Goal: Browse casually: Explore the website without a specific task or goal

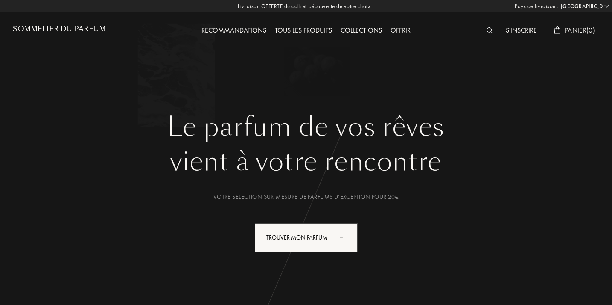
select select "FR"
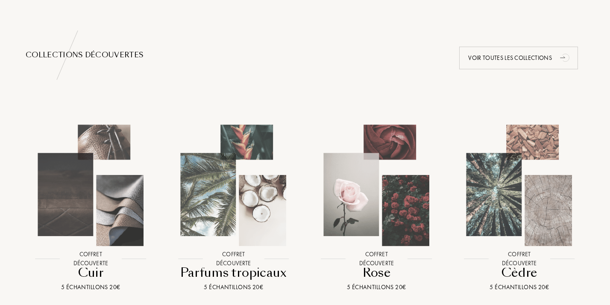
scroll to position [860, 0]
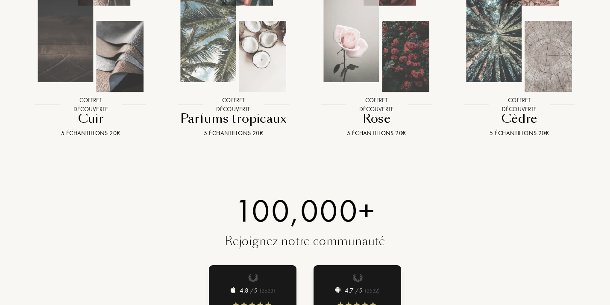
click at [278, 75] on img at bounding box center [233, 31] width 129 height 129
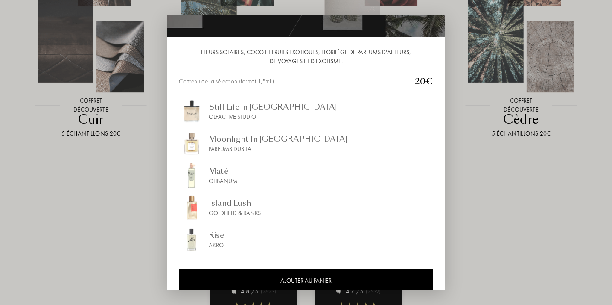
scroll to position [74, 0]
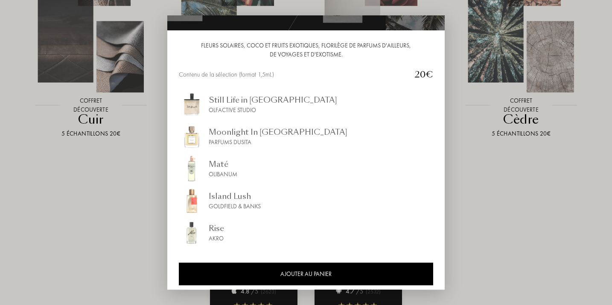
click at [512, 172] on div at bounding box center [306, 152] width 612 height 305
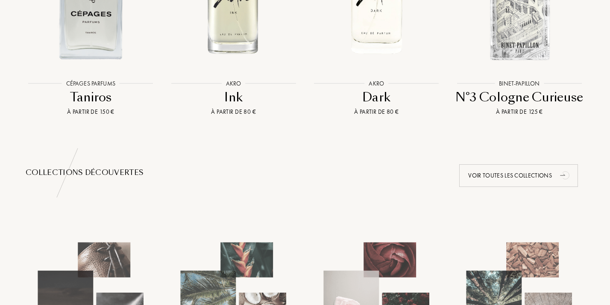
scroll to position [0, 0]
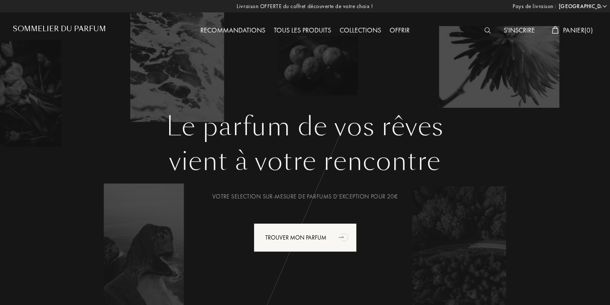
click at [307, 30] on div "Tous les produits" at bounding box center [302, 30] width 66 height 11
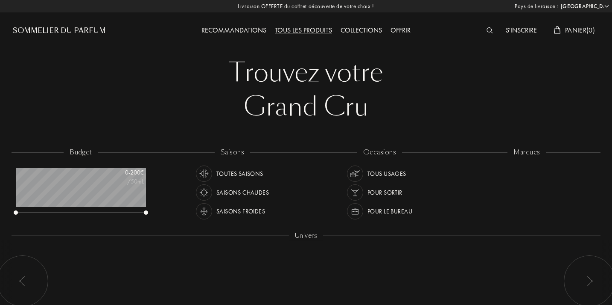
select select "FR"
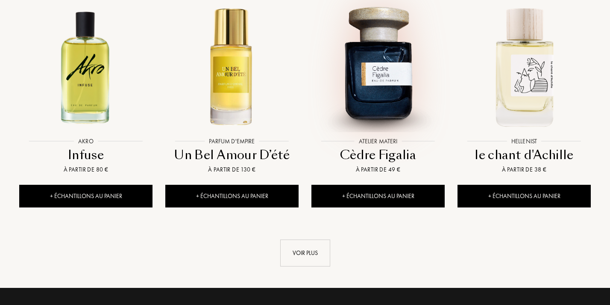
scroll to position [1021, 0]
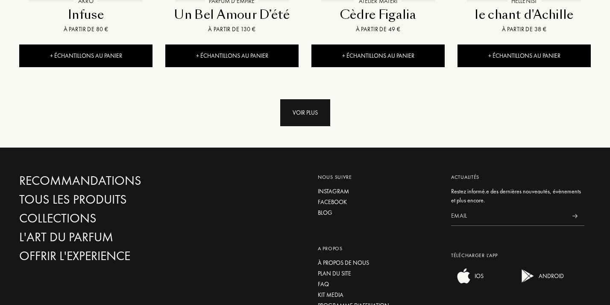
click at [308, 99] on div "Voir plus" at bounding box center [305, 112] width 50 height 27
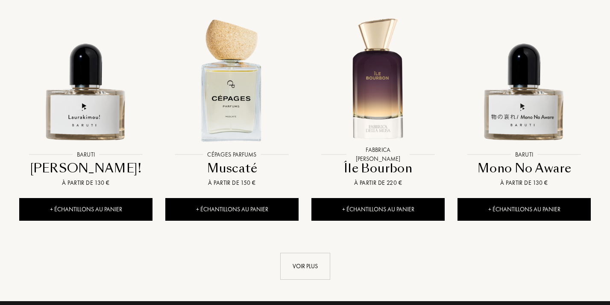
scroll to position [1576, 0]
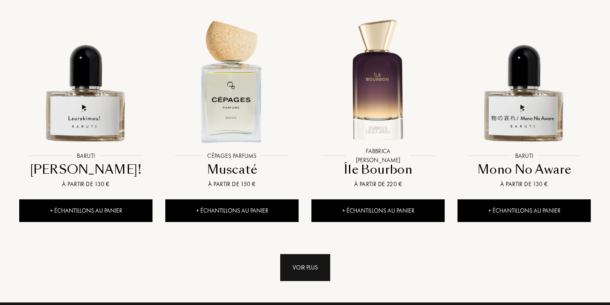
click at [314, 254] on div "Voir plus" at bounding box center [305, 267] width 50 height 27
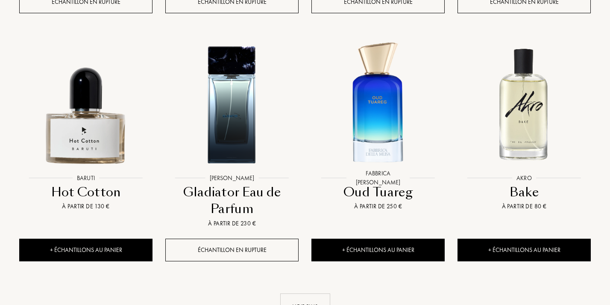
scroll to position [2289, 0]
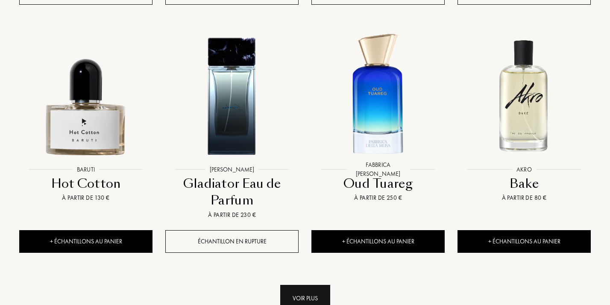
click at [319, 284] on div "Voir plus" at bounding box center [305, 297] width 50 height 27
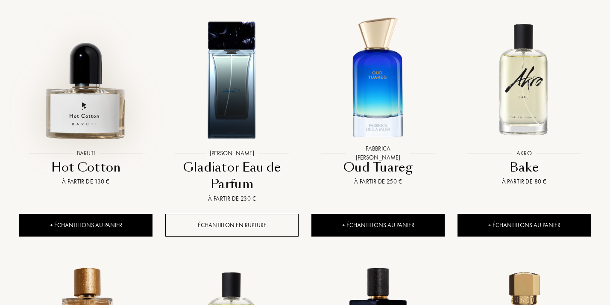
scroll to position [2309, 0]
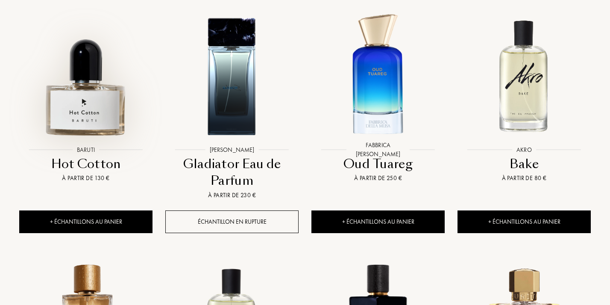
click at [109, 82] on img at bounding box center [86, 75] width 132 height 132
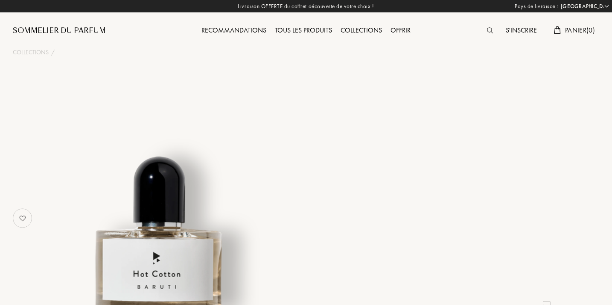
select select "FR"
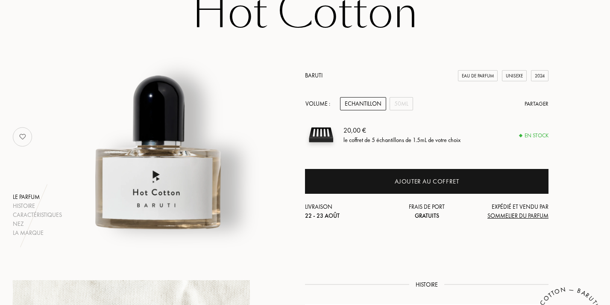
scroll to position [83, 0]
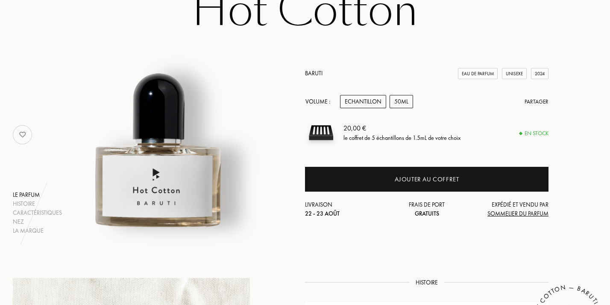
click at [398, 104] on div "50mL" at bounding box center [400, 101] width 23 height 13
click at [365, 102] on div "Echantillon" at bounding box center [363, 101] width 46 height 13
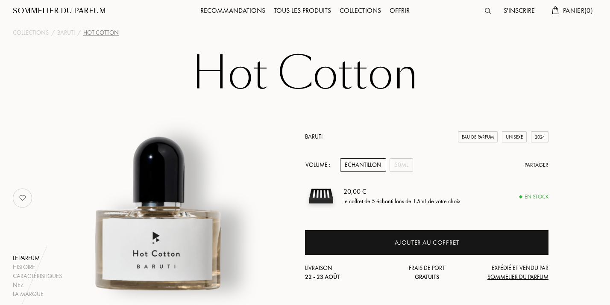
scroll to position [0, 0]
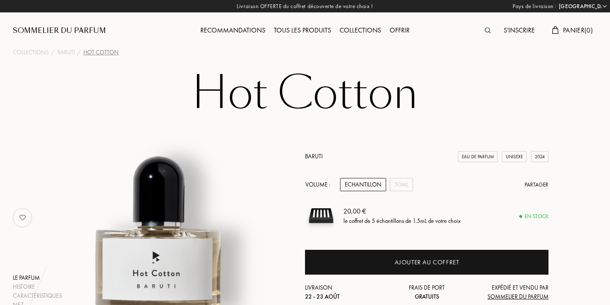
click at [310, 156] on link "Baruti" at bounding box center [314, 156] width 18 height 8
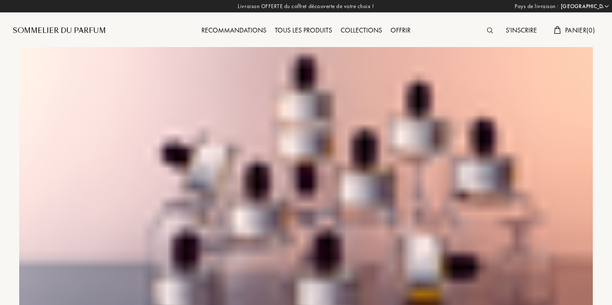
select select "FR"
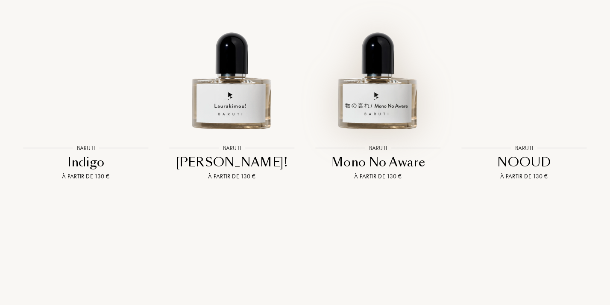
scroll to position [1232, 0]
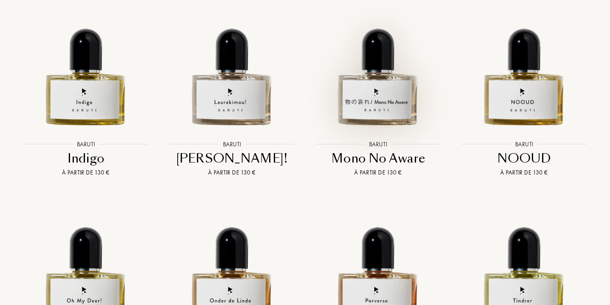
click at [395, 74] on img at bounding box center [378, 65] width 132 height 132
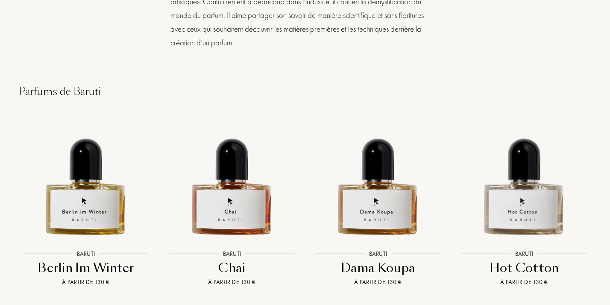
scroll to position [954, 0]
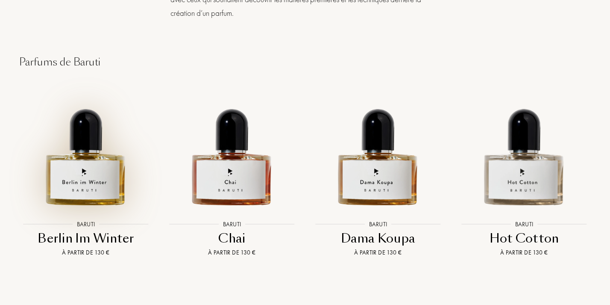
click at [107, 126] on img at bounding box center [86, 145] width 132 height 132
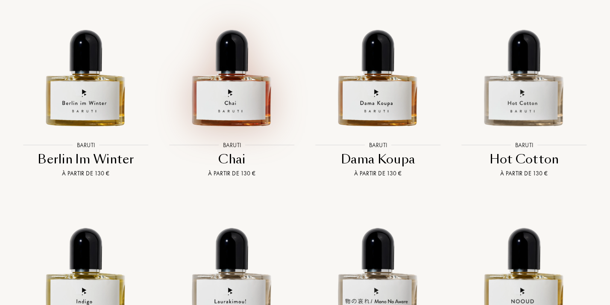
scroll to position [1059, 0]
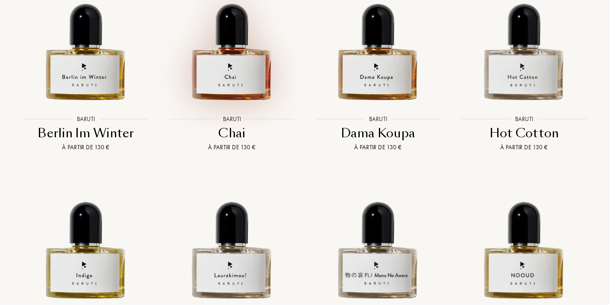
click at [245, 143] on div "À partir de 130 €" at bounding box center [231, 147] width 139 height 9
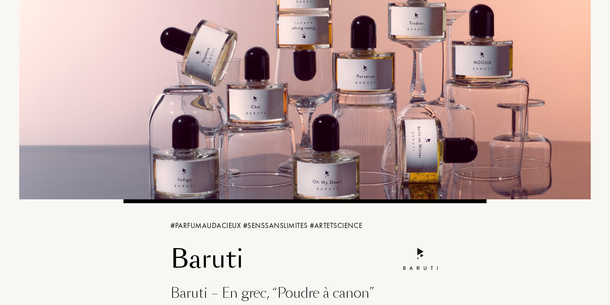
scroll to position [0, 0]
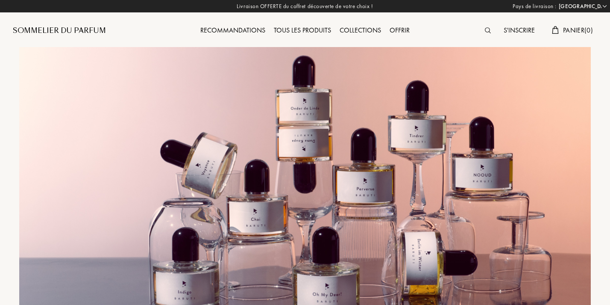
click at [308, 30] on div "Tous les produits" at bounding box center [302, 30] width 66 height 11
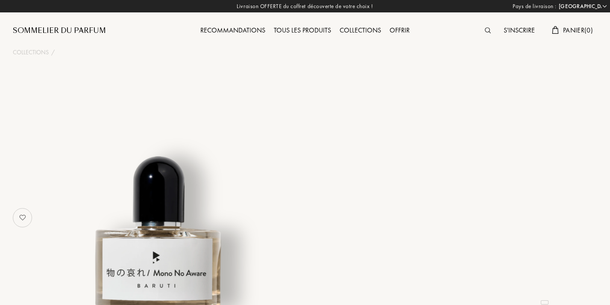
select select "FR"
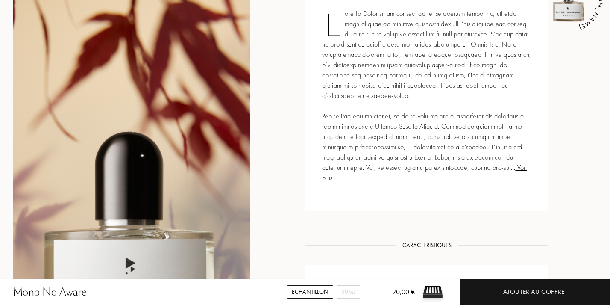
scroll to position [407, 0]
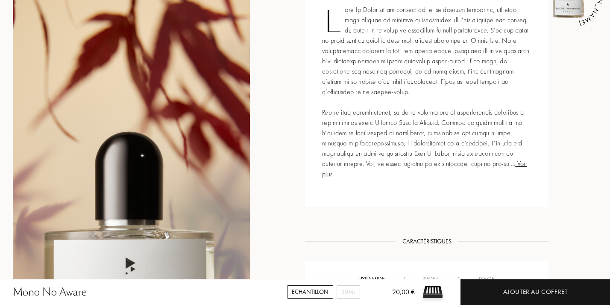
click at [485, 163] on span "Voir plus" at bounding box center [424, 168] width 205 height 19
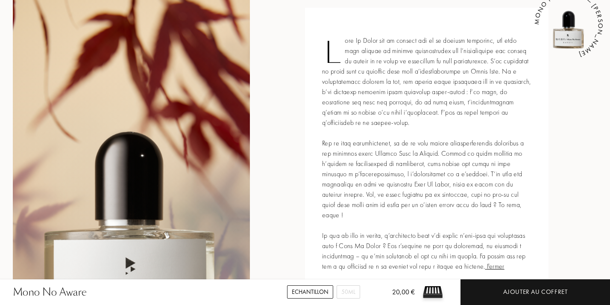
scroll to position [375, 0]
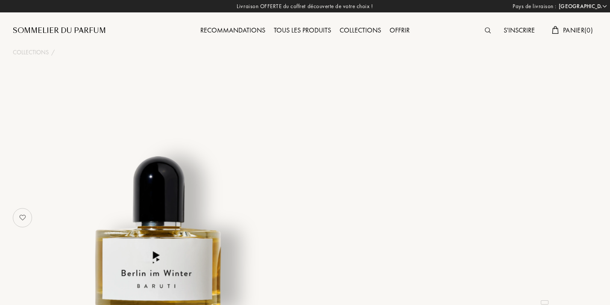
select select "FR"
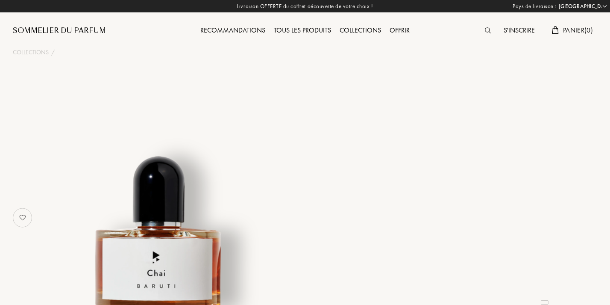
select select "FR"
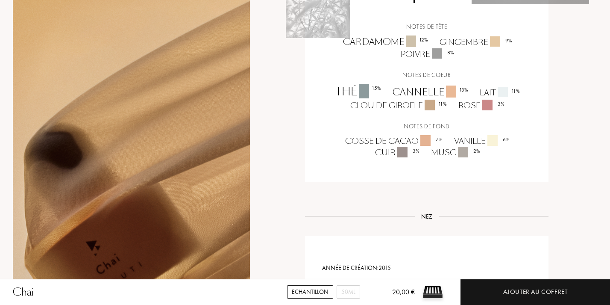
scroll to position [677, 0]
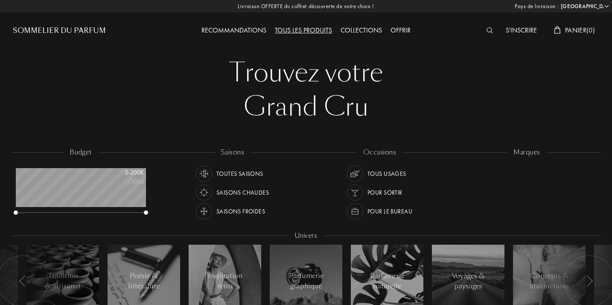
select select "FR"
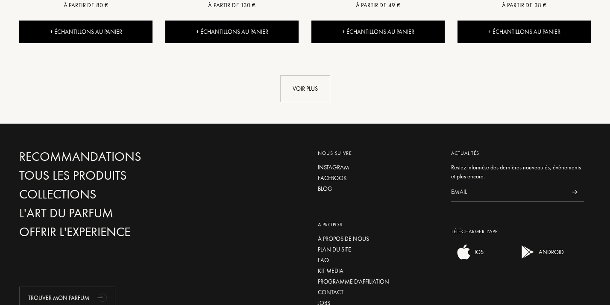
scroll to position [1052, 0]
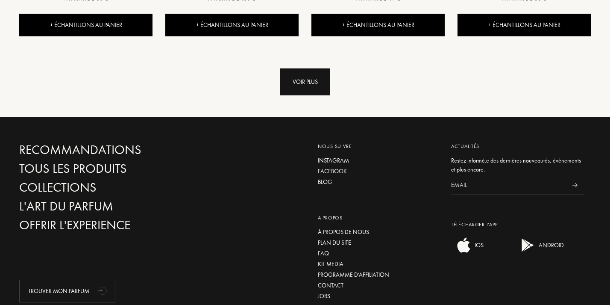
click at [318, 68] on div "Voir plus" at bounding box center [305, 81] width 50 height 27
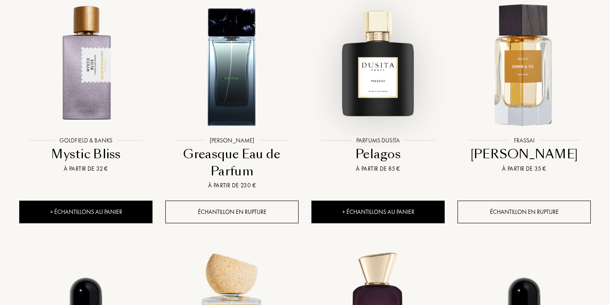
scroll to position [1326, 0]
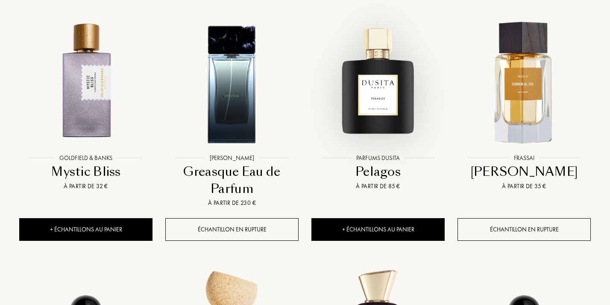
click at [389, 83] on img at bounding box center [378, 83] width 132 height 132
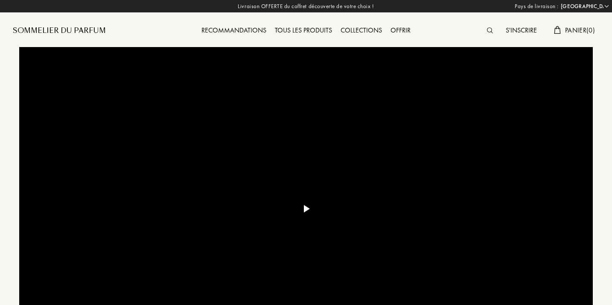
select select "FR"
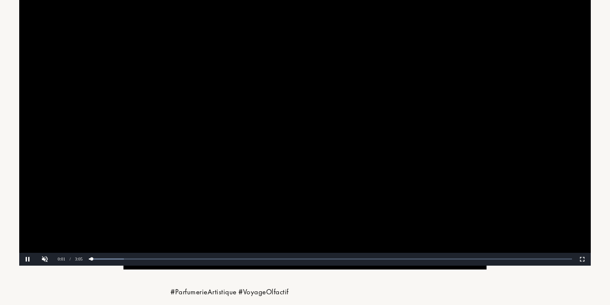
scroll to position [112, 0]
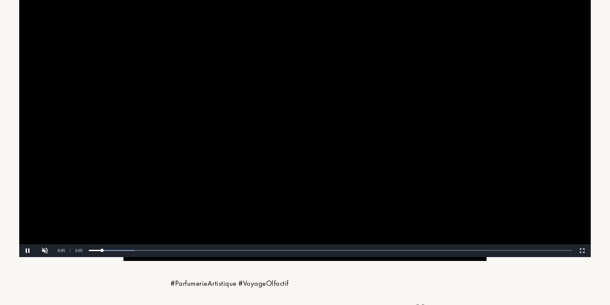
click at [342, 146] on video at bounding box center [304, 96] width 571 height 322
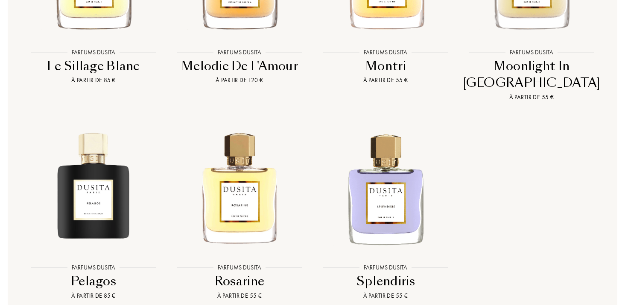
scroll to position [1791, 0]
